Goal: Transaction & Acquisition: Purchase product/service

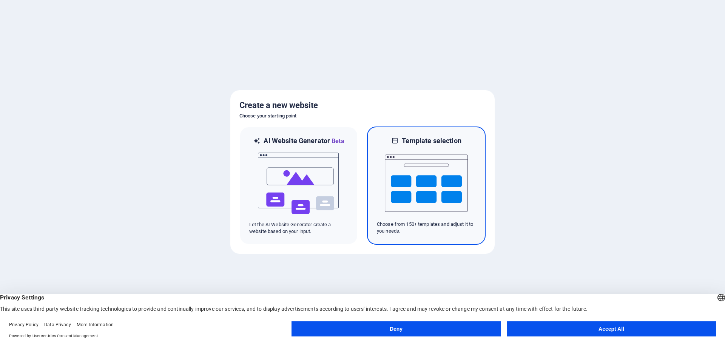
click at [415, 205] on img at bounding box center [426, 183] width 83 height 76
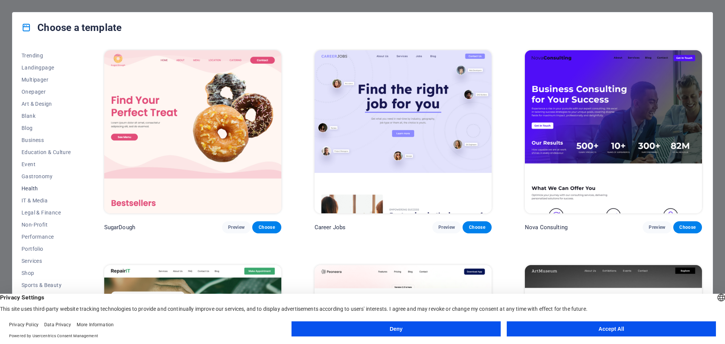
scroll to position [40, 0]
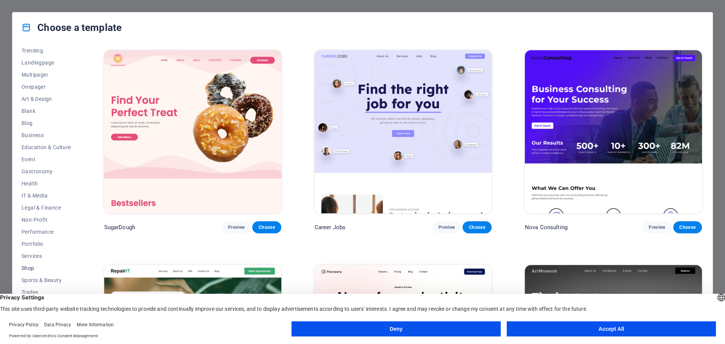
click at [27, 270] on span "Shop" at bounding box center [46, 268] width 49 height 6
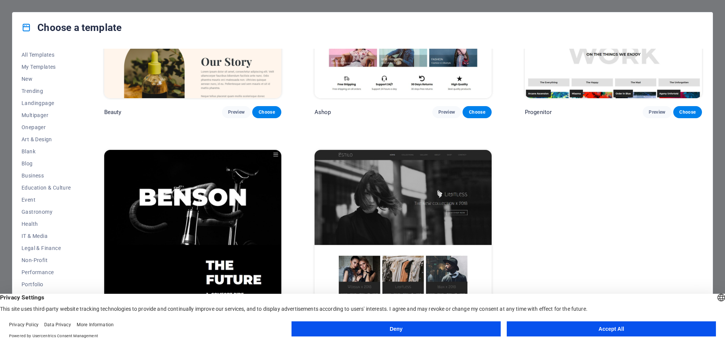
scroll to position [553, 0]
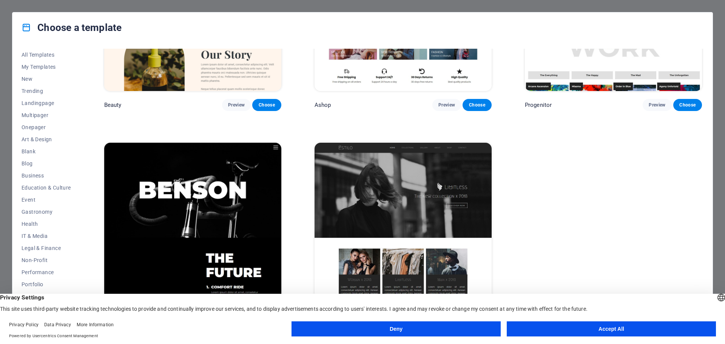
click at [701, 328] on button "Accept All" at bounding box center [611, 329] width 209 height 15
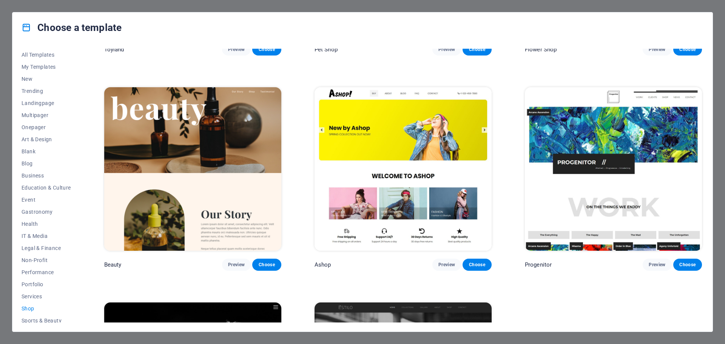
scroll to position [402, 0]
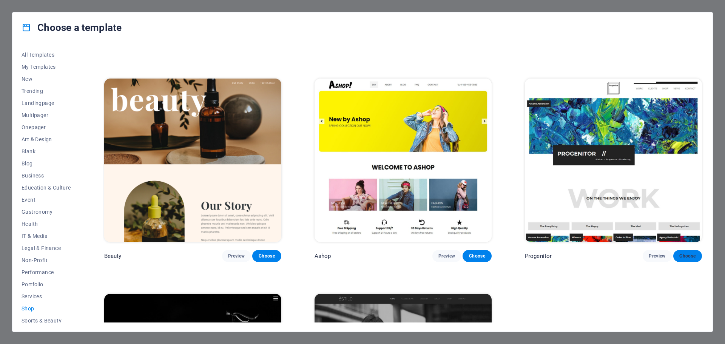
click at [681, 253] on span "Choose" at bounding box center [688, 256] width 17 height 6
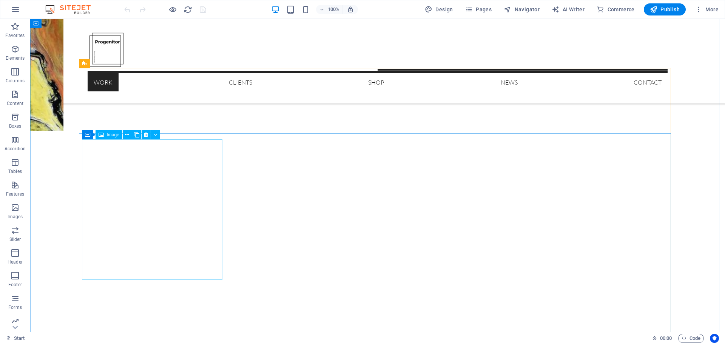
scroll to position [529, 0]
